Goal: Contribute content

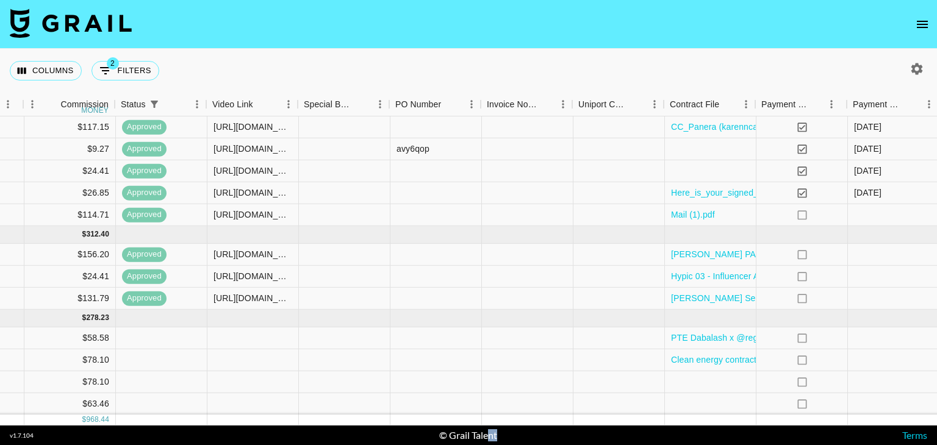
scroll to position [88, 948]
click at [717, 400] on div at bounding box center [709, 405] width 92 height 22
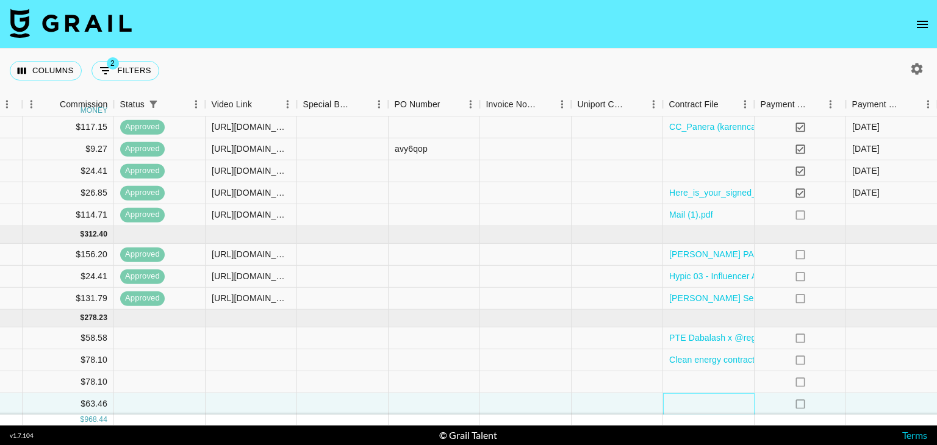
drag, startPoint x: 717, startPoint y: 400, endPoint x: 682, endPoint y: 398, distance: 35.4
click at [682, 398] on div at bounding box center [709, 405] width 92 height 22
click at [679, 396] on div at bounding box center [709, 405] width 92 height 22
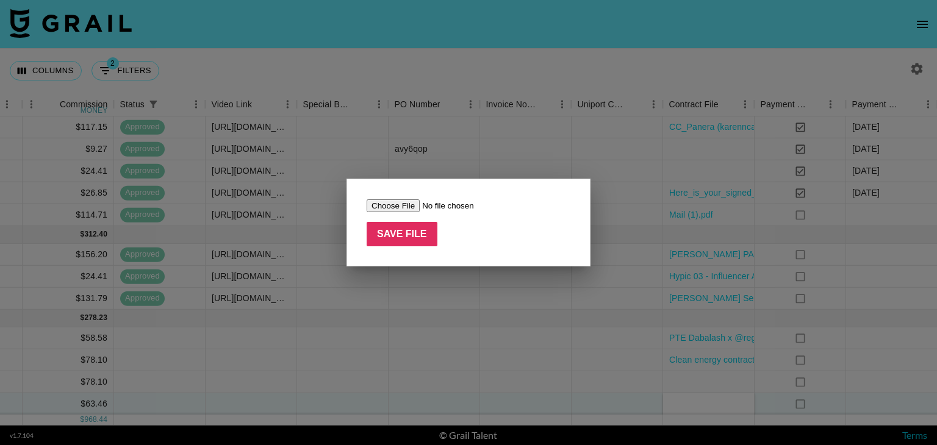
click at [409, 203] on input "file" at bounding box center [444, 206] width 154 height 13
type input "C:\fakepath\Karen_Deep Fall_CG (1).pdf"
click at [421, 239] on input "Save File" at bounding box center [402, 234] width 71 height 24
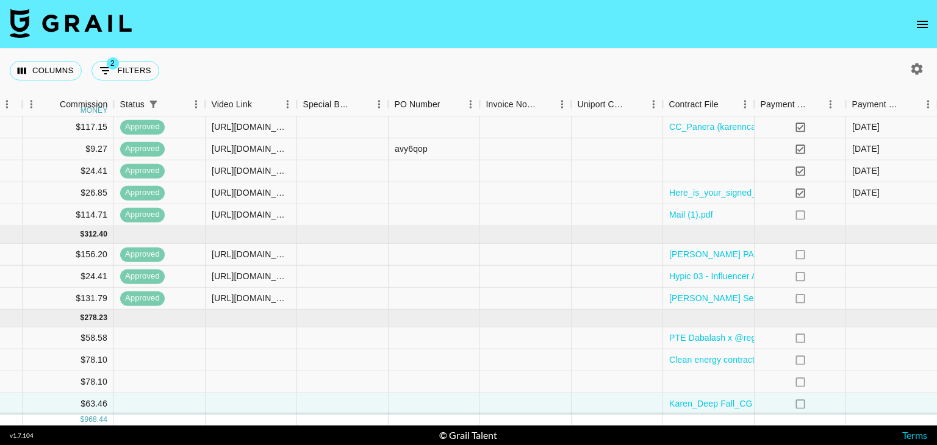
drag, startPoint x: 732, startPoint y: 431, endPoint x: 745, endPoint y: 429, distance: 12.9
click at [745, 429] on footer "v 1.7.104 © Grail Talent Terms" at bounding box center [468, 436] width 937 height 20
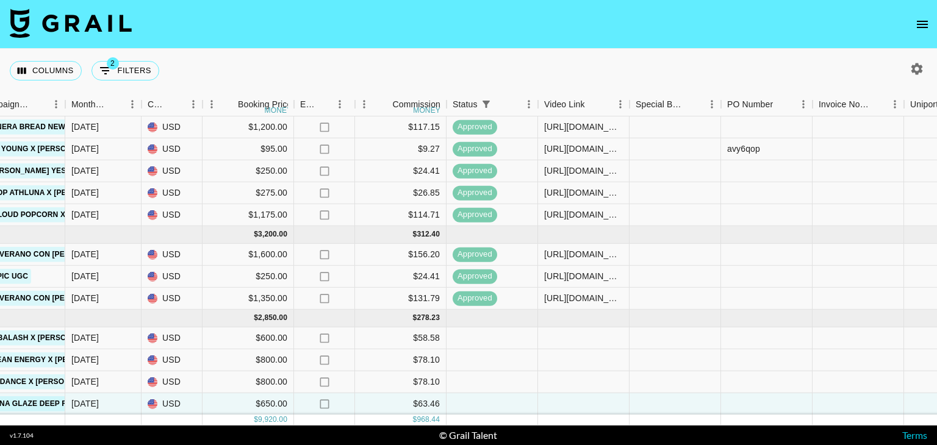
scroll to position [88, 616]
